Goal: Use online tool/utility: Utilize a website feature to perform a specific function

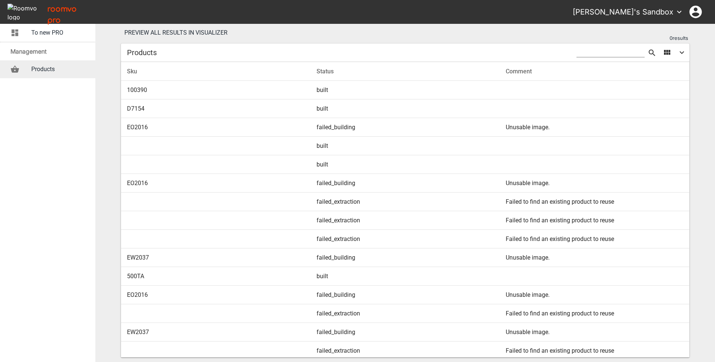
drag, startPoint x: 245, startPoint y: 34, endPoint x: 290, endPoint y: 34, distance: 45.8
click at [289, 34] on div "Preview all results in visualizer 0 results" at bounding box center [405, 33] width 572 height 18
drag, startPoint x: 312, startPoint y: 35, endPoint x: 317, endPoint y: 35, distance: 4.5
click at [313, 35] on div "Preview all results in visualizer 0 results" at bounding box center [405, 33] width 572 height 18
click at [320, 35] on div "Preview all results in visualizer 0 results" at bounding box center [405, 33] width 572 height 18
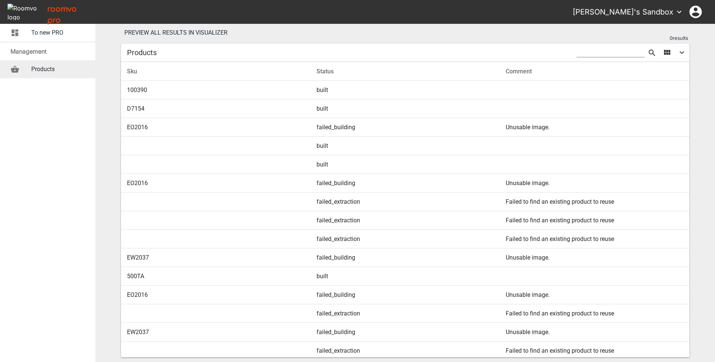
click at [322, 36] on div "Preview all results in visualizer 0 results" at bounding box center [405, 33] width 572 height 18
click at [319, 33] on div "Preview all results in visualizer 0 results" at bounding box center [405, 33] width 572 height 18
click at [321, 32] on div "Preview all results in visualizer 0 results" at bounding box center [405, 33] width 572 height 18
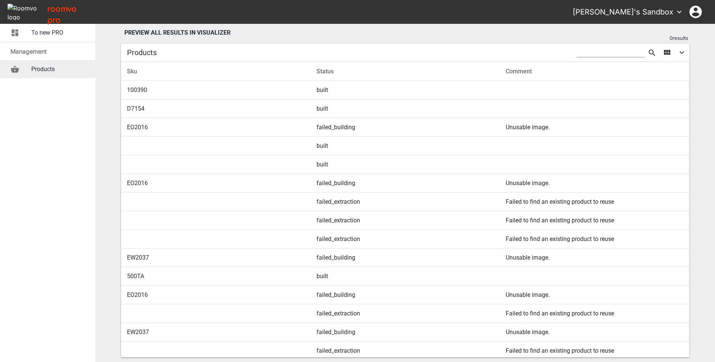
click at [326, 34] on div "Preview all results in visualizer 0 results" at bounding box center [405, 33] width 572 height 18
